Goal: Transaction & Acquisition: Purchase product/service

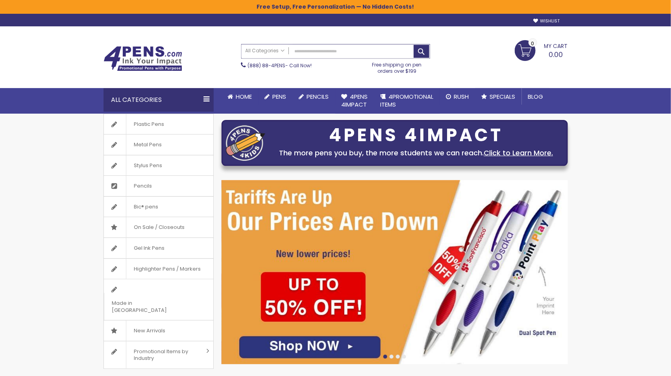
click at [326, 52] on input "Search" at bounding box center [336, 51] width 188 height 14
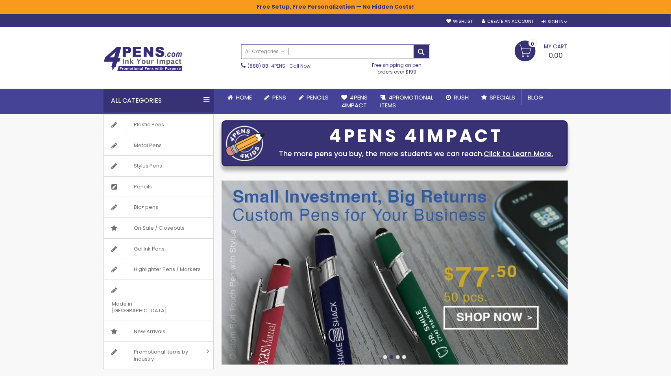
click at [341, 53] on input "Search" at bounding box center [336, 52] width 188 height 14
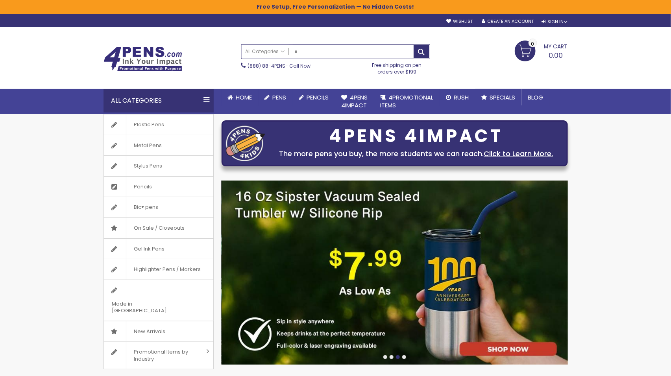
type input "*"
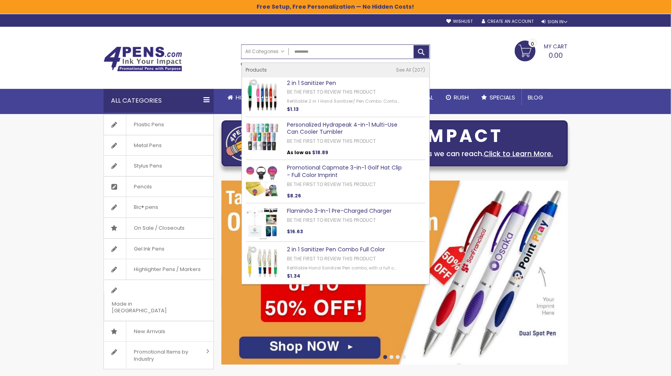
type input "**********"
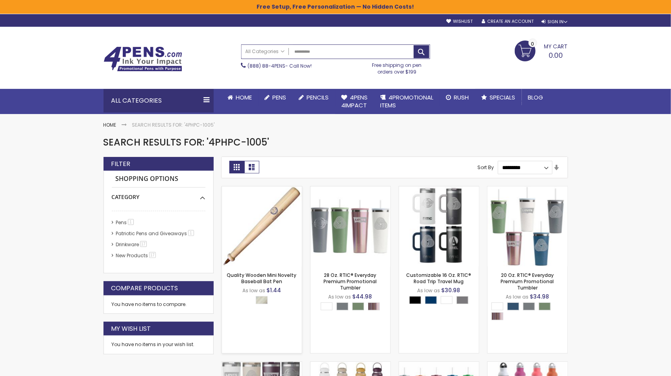
click at [262, 224] on img at bounding box center [262, 227] width 80 height 80
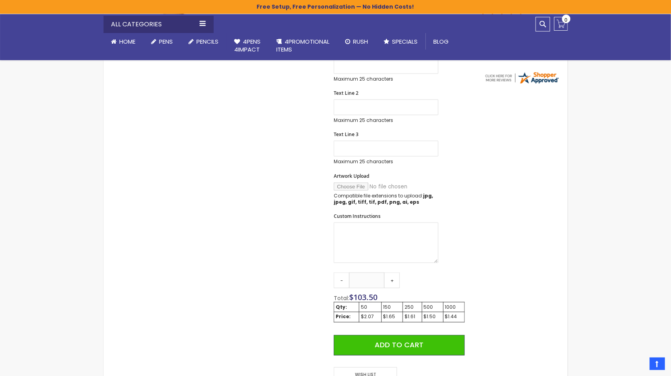
scroll to position [288, 0]
